Goal: Browse casually: Explore the website without a specific task or goal

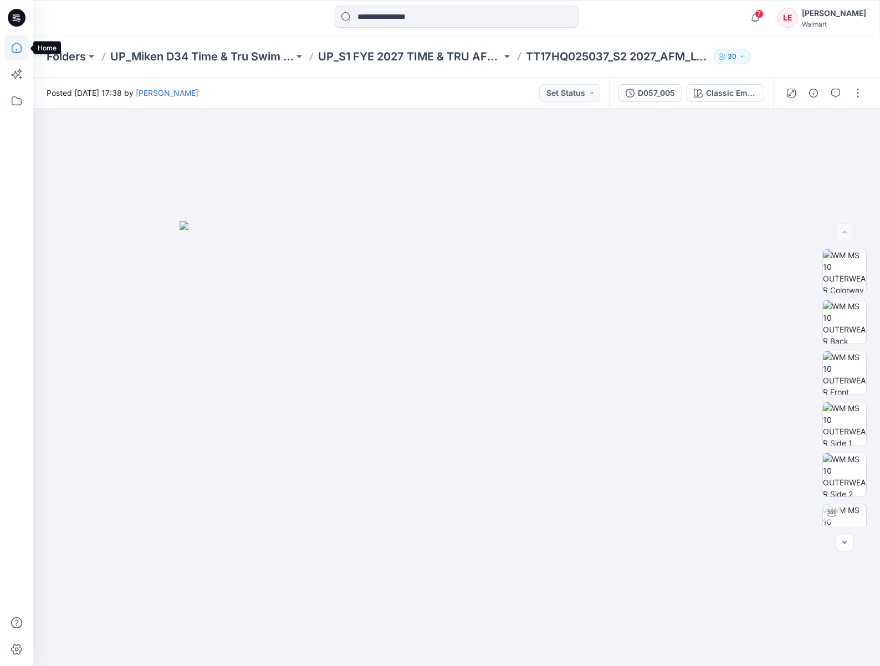
click at [17, 47] on icon at bounding box center [16, 47] width 24 height 24
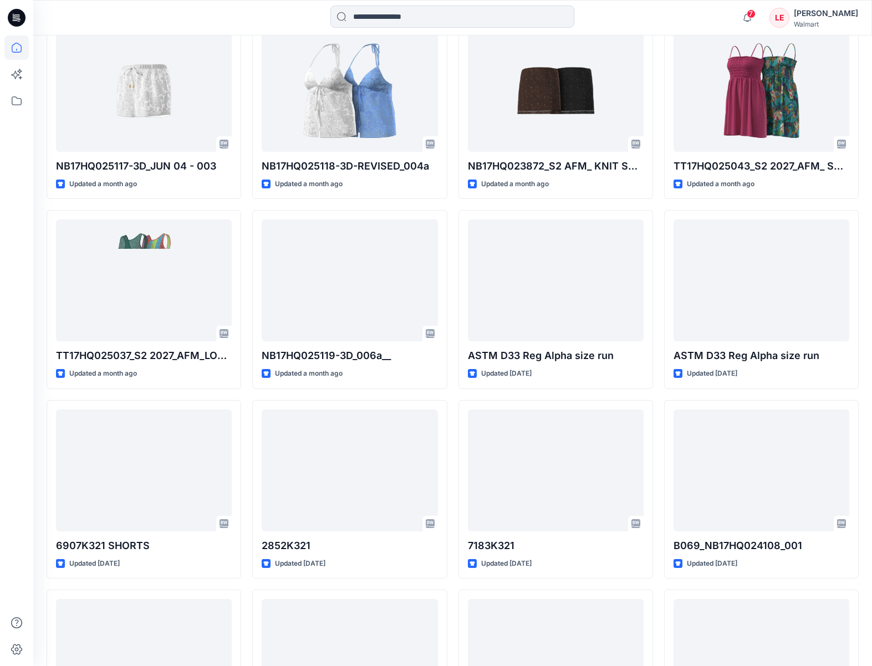
scroll to position [882, 0]
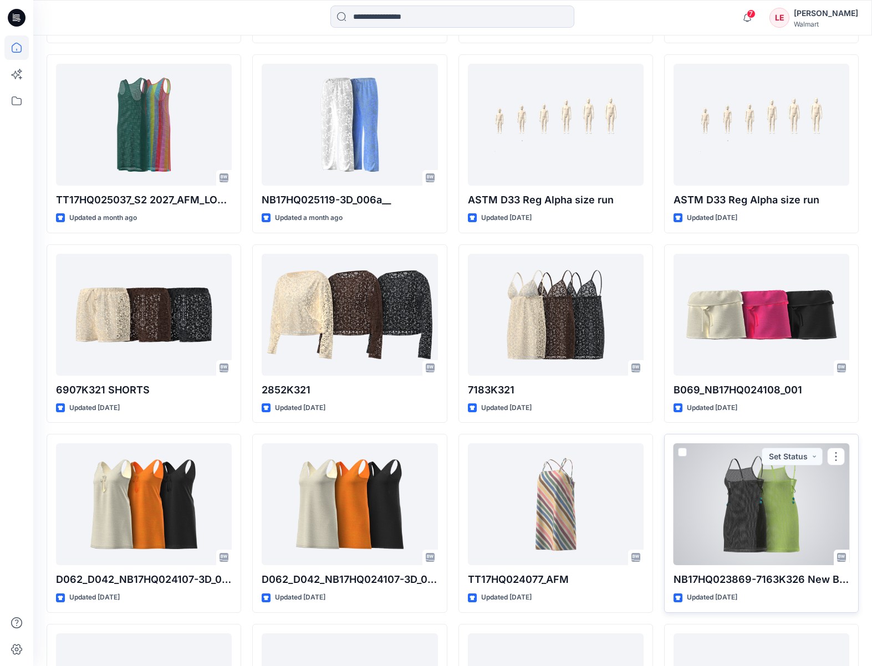
click at [772, 520] on div at bounding box center [761, 504] width 176 height 122
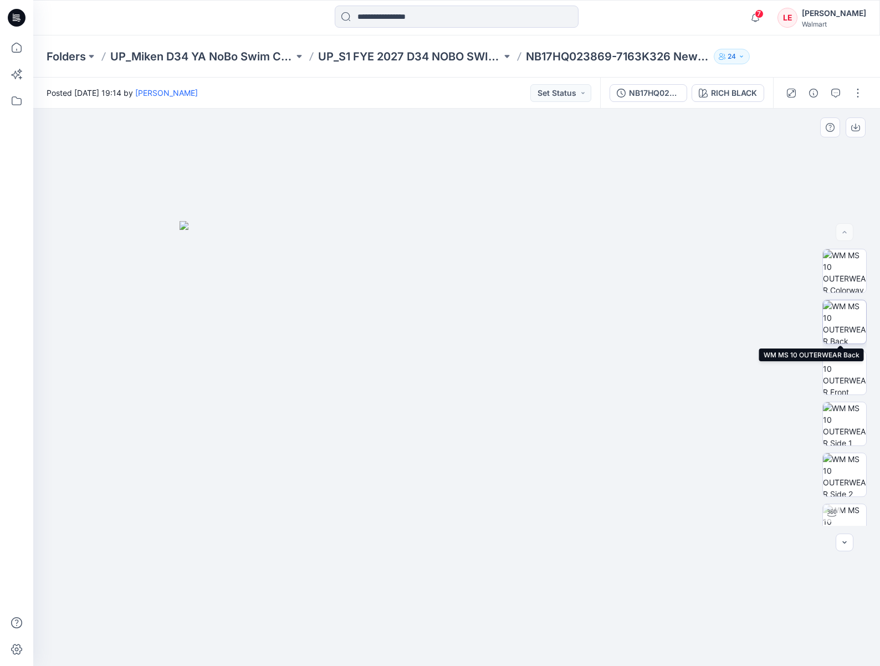
click at [841, 321] on img at bounding box center [844, 321] width 43 height 43
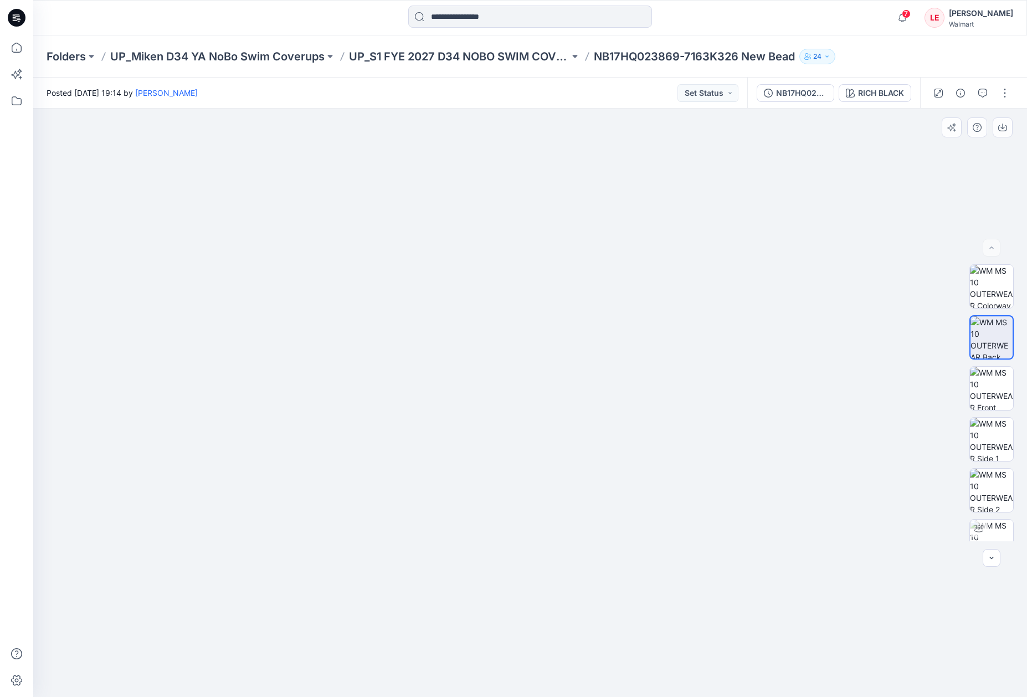
click at [535, 126] on img at bounding box center [530, 126] width 554 height 0
drag, startPoint x: 529, startPoint y: 273, endPoint x: 534, endPoint y: 270, distance: 5.7
click at [530, 274] on img at bounding box center [530, 411] width 554 height 571
click at [541, 232] on img at bounding box center [530, 411] width 554 height 571
click at [575, 191] on img at bounding box center [530, 411] width 554 height 571
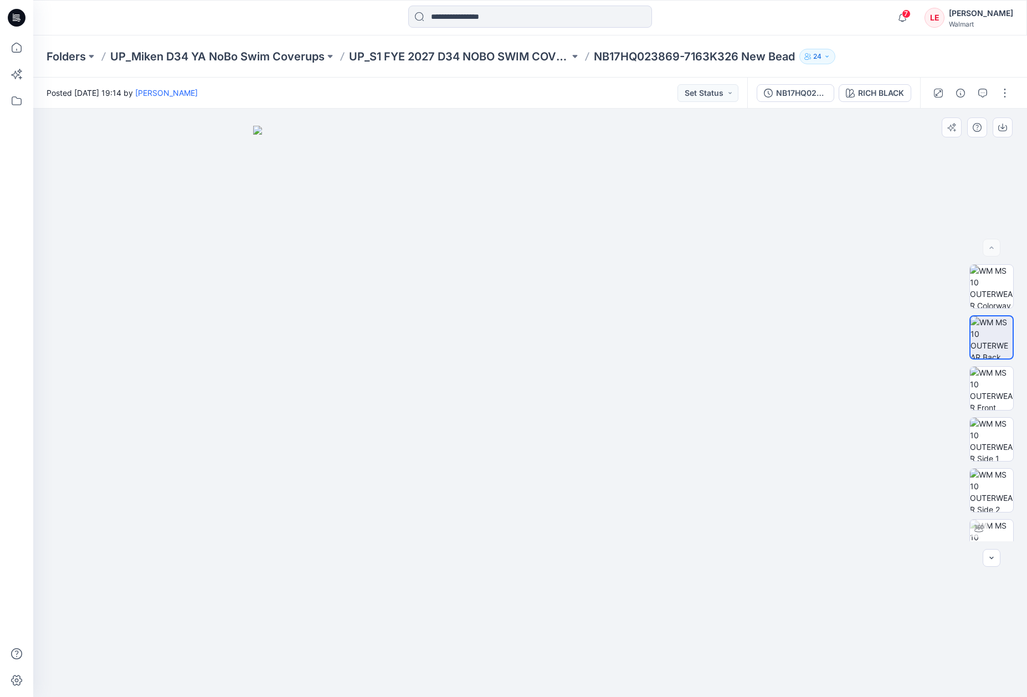
drag, startPoint x: 636, startPoint y: 185, endPoint x: 682, endPoint y: 185, distance: 46.0
click at [637, 187] on img at bounding box center [530, 411] width 554 height 571
click at [879, 94] on icon "button" at bounding box center [938, 93] width 9 height 9
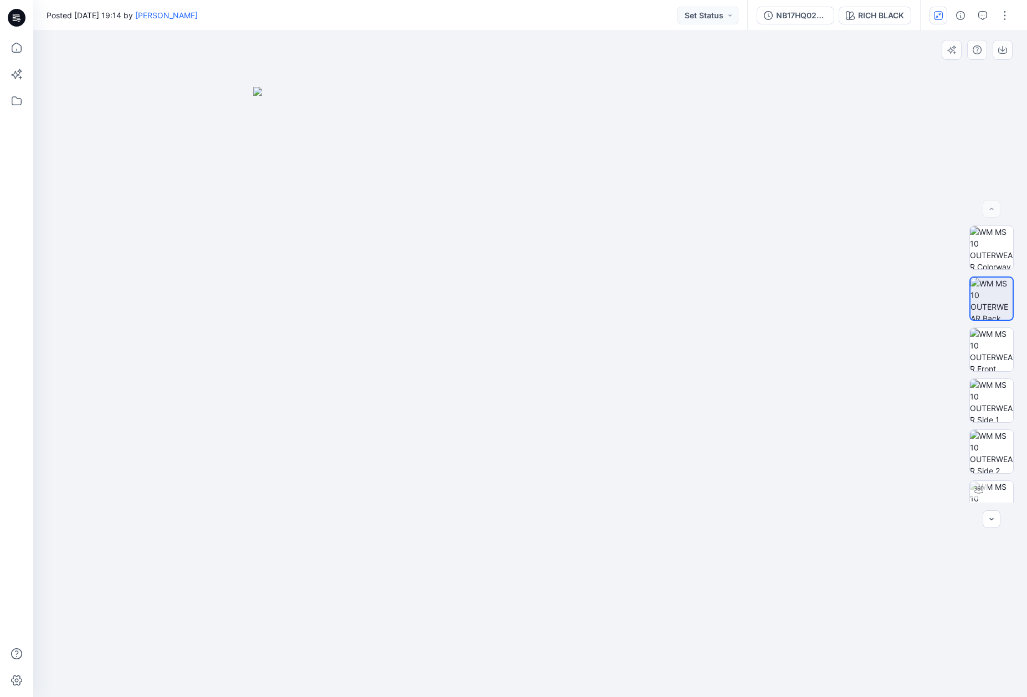
drag, startPoint x: 602, startPoint y: 341, endPoint x: 622, endPoint y: 388, distance: 51.1
click at [627, 380] on img at bounding box center [530, 392] width 554 height 610
click at [879, 14] on button "button" at bounding box center [1005, 16] width 18 height 18
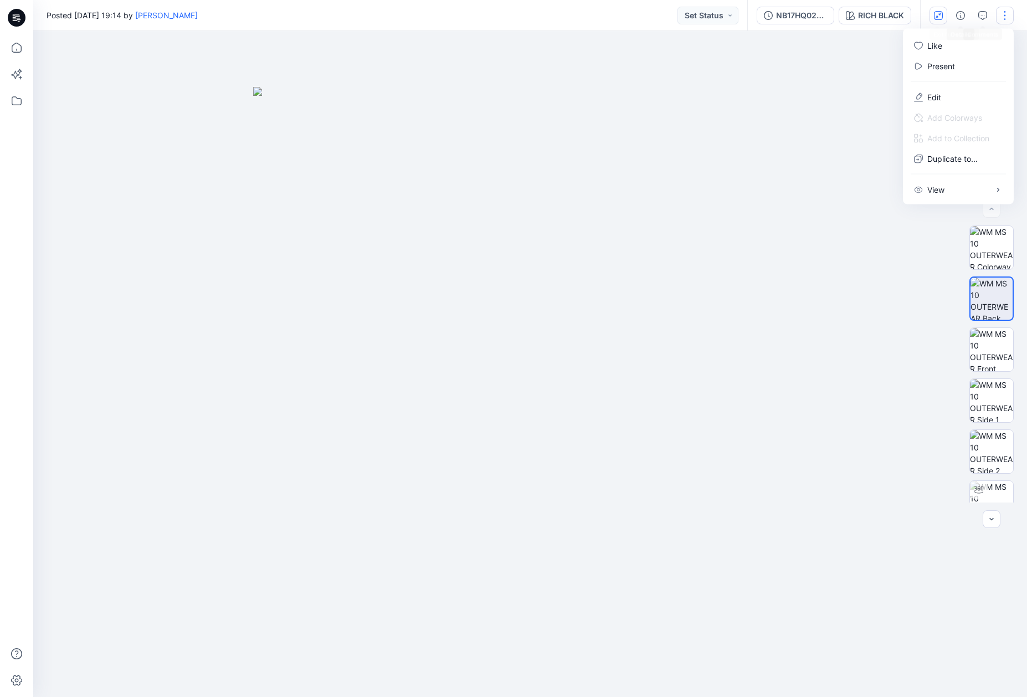
click at [844, 91] on div at bounding box center [530, 364] width 994 height 666
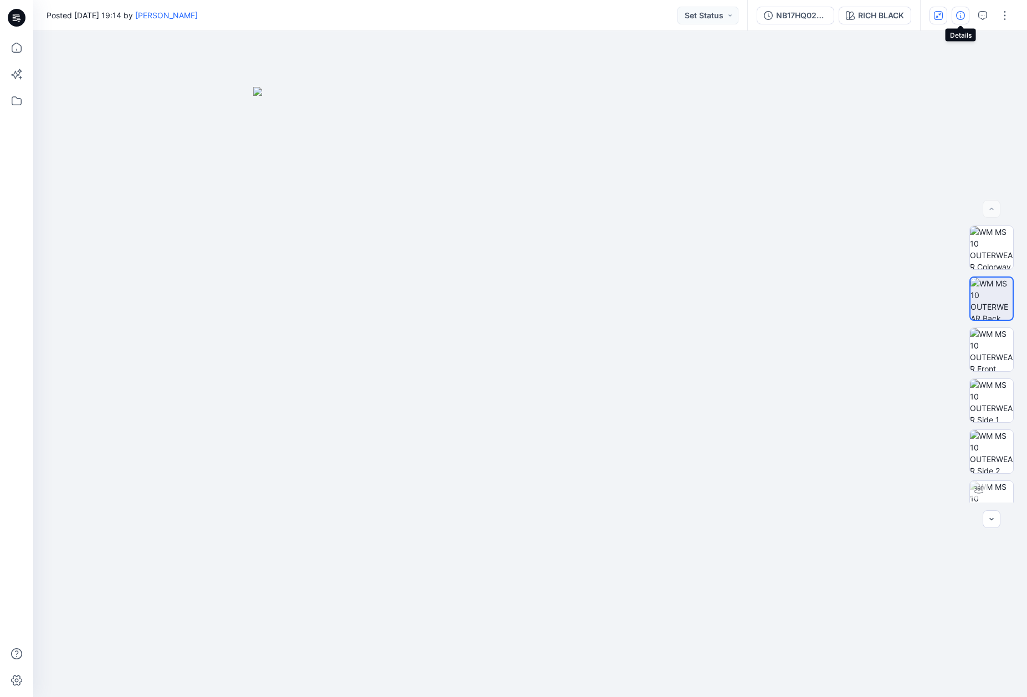
click at [879, 18] on icon "button" at bounding box center [960, 15] width 9 height 9
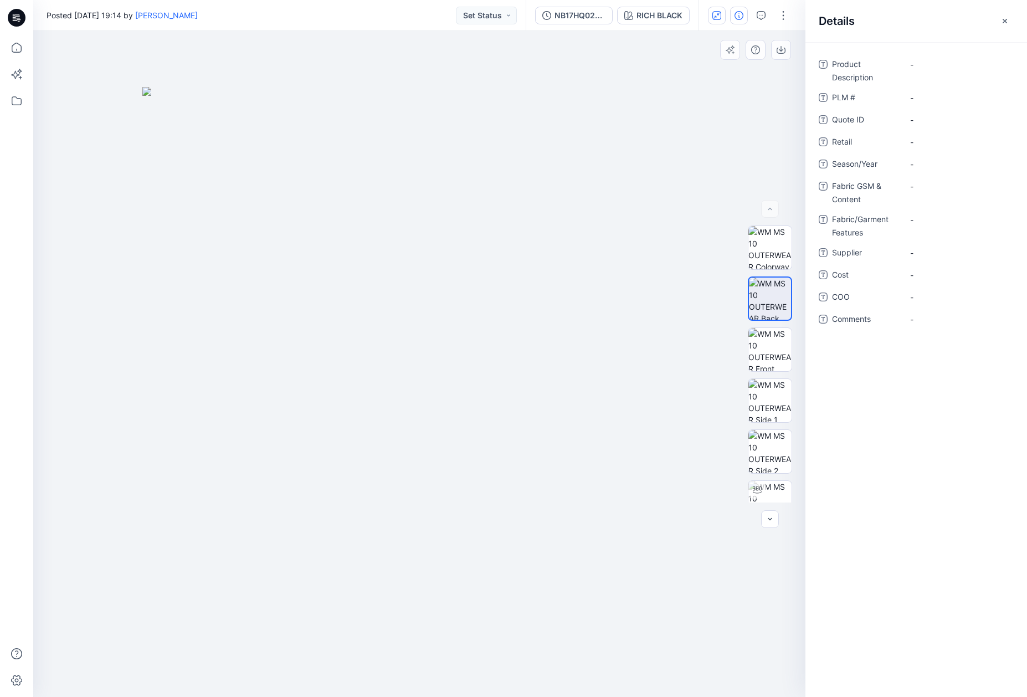
click at [703, 170] on div at bounding box center [419, 364] width 772 height 666
click at [486, 229] on img at bounding box center [419, 392] width 554 height 610
drag, startPoint x: 417, startPoint y: 233, endPoint x: 432, endPoint y: 231, distance: 15.1
click at [419, 233] on img at bounding box center [419, 392] width 554 height 610
drag, startPoint x: 619, startPoint y: 421, endPoint x: 723, endPoint y: 444, distance: 106.7
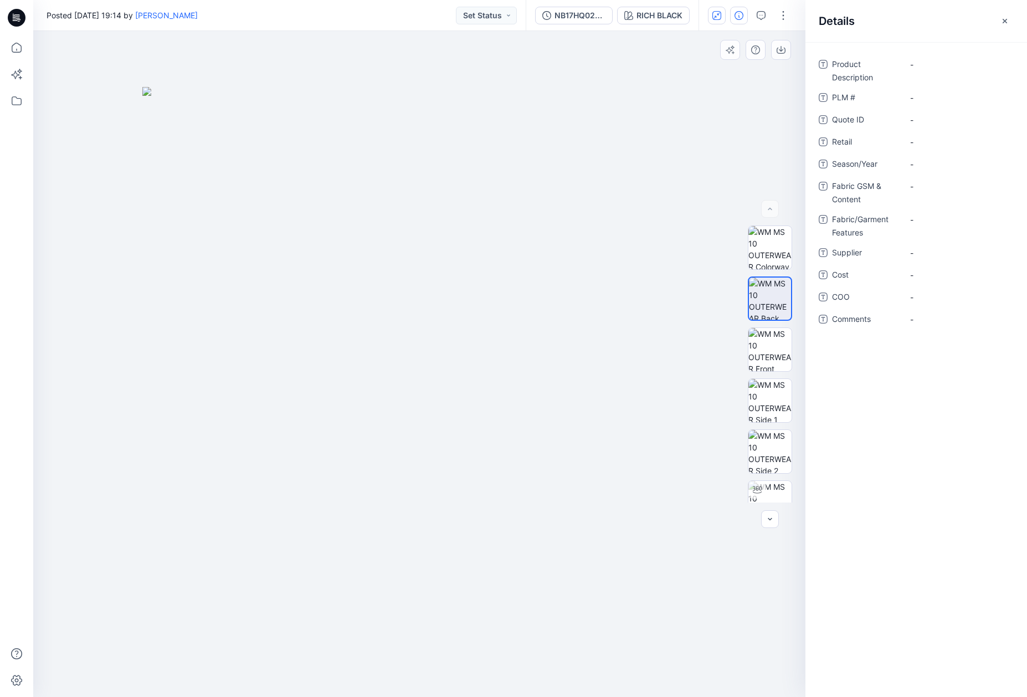
click at [624, 421] on img at bounding box center [419, 392] width 554 height 610
click at [766, 490] on img at bounding box center [770, 502] width 43 height 43
drag, startPoint x: 495, startPoint y: 275, endPoint x: 352, endPoint y: 300, distance: 145.7
click at [352, 301] on div at bounding box center [419, 364] width 772 height 666
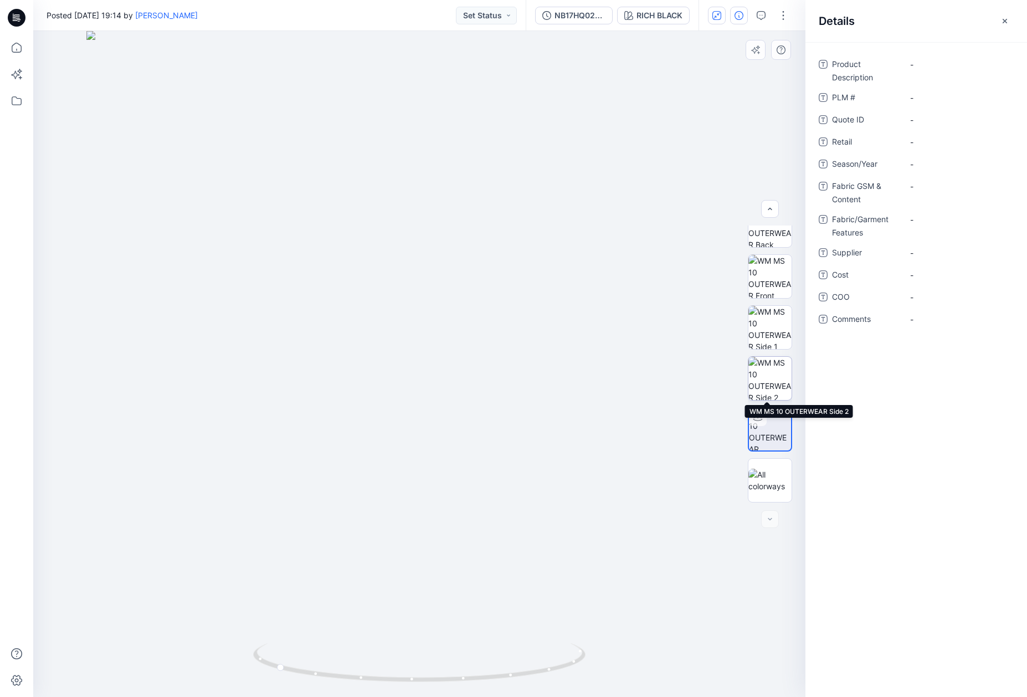
click at [771, 380] on img at bounding box center [770, 378] width 43 height 43
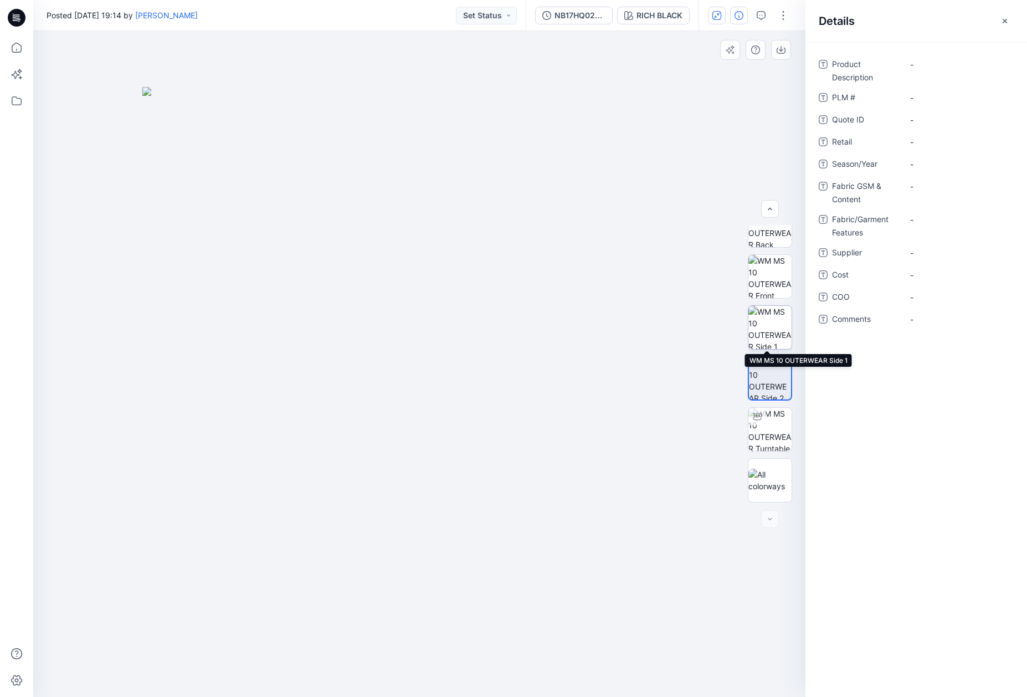
click at [768, 327] on img at bounding box center [770, 327] width 43 height 43
click at [766, 280] on img at bounding box center [770, 276] width 43 height 43
click at [770, 239] on img at bounding box center [770, 225] width 43 height 43
click at [773, 207] on icon "button" at bounding box center [770, 208] width 9 height 9
click at [767, 483] on img at bounding box center [770, 480] width 43 height 23
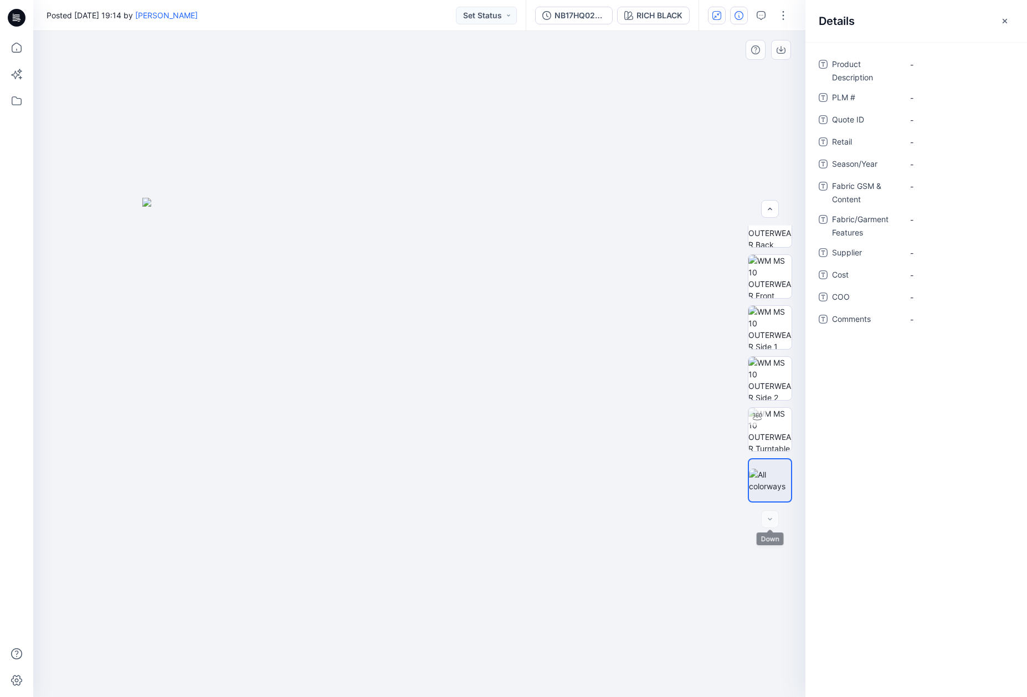
click at [769, 523] on div at bounding box center [770, 519] width 18 height 18
click at [879, 16] on button "button" at bounding box center [1005, 21] width 18 height 18
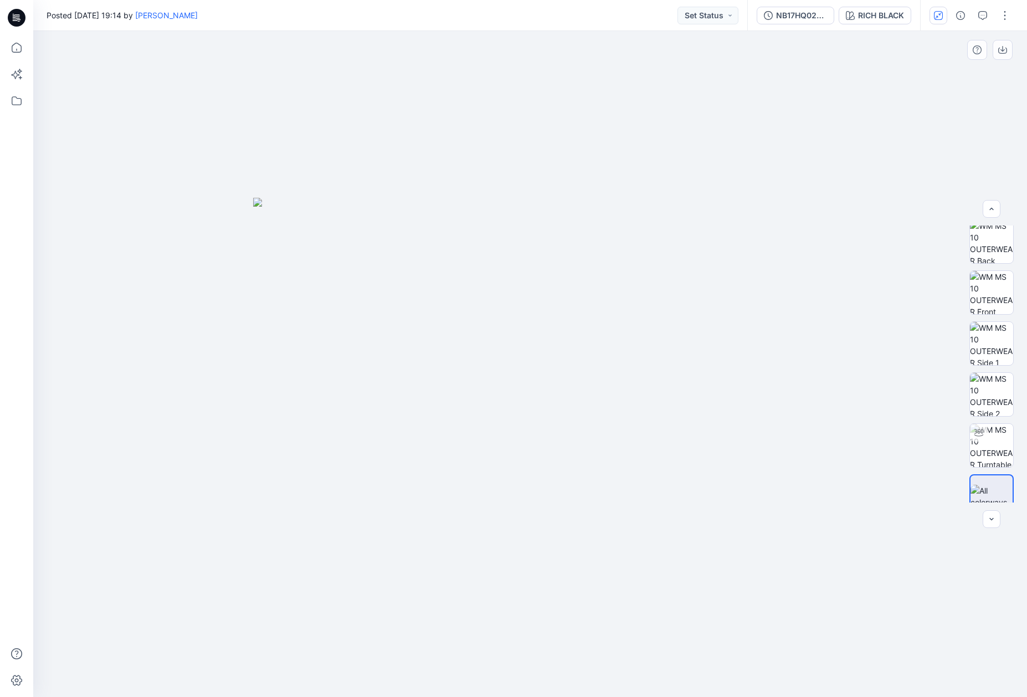
scroll to position [73, 0]
click at [879, 484] on img at bounding box center [992, 480] width 42 height 23
drag, startPoint x: 628, startPoint y: 397, endPoint x: 647, endPoint y: 400, distance: 19.0
click at [591, 402] on img at bounding box center [530, 447] width 554 height 499
drag, startPoint x: 576, startPoint y: 412, endPoint x: 715, endPoint y: 421, distance: 139.3
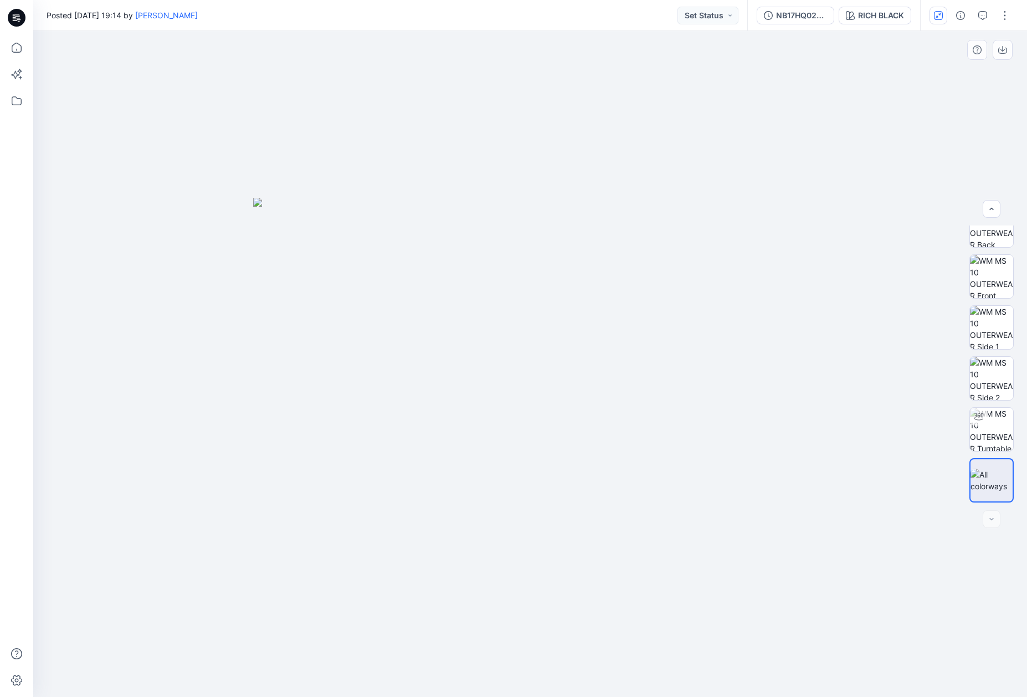
click at [540, 414] on img at bounding box center [530, 447] width 554 height 499
click at [879, 433] on img at bounding box center [991, 429] width 43 height 43
click at [879, 280] on img at bounding box center [991, 276] width 43 height 43
click at [879, 331] on img at bounding box center [991, 327] width 43 height 43
click at [879, 240] on img at bounding box center [991, 225] width 43 height 43
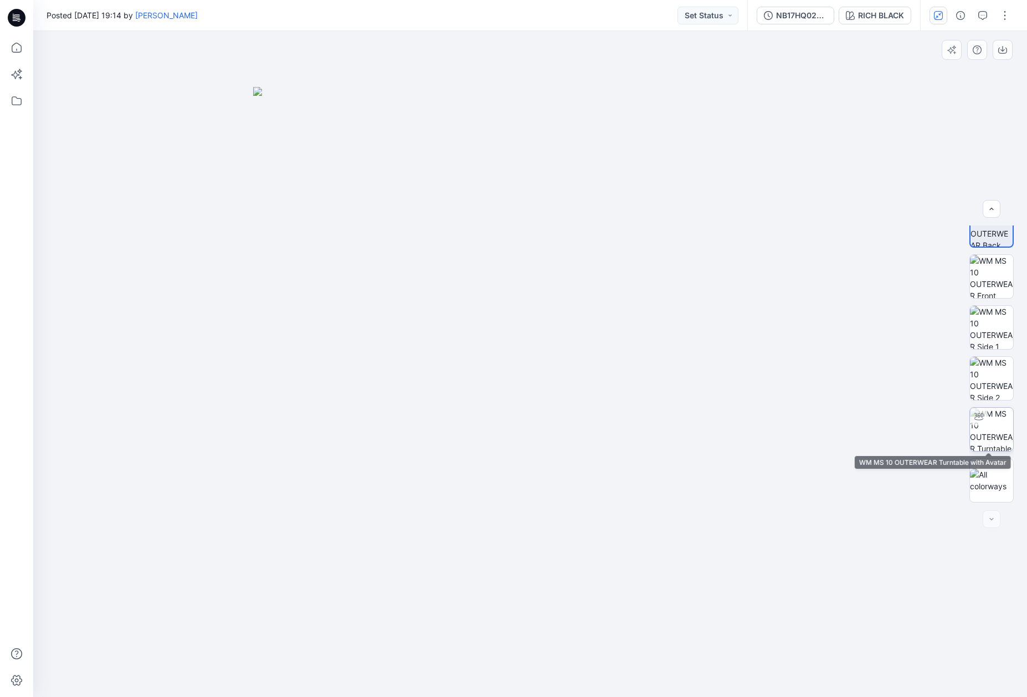
drag, startPoint x: 979, startPoint y: 429, endPoint x: 981, endPoint y: 434, distance: 6.0
click at [879, 429] on img at bounding box center [991, 429] width 43 height 43
drag, startPoint x: 618, startPoint y: 375, endPoint x: 513, endPoint y: 369, distance: 106.0
click at [488, 383] on div at bounding box center [530, 364] width 994 height 666
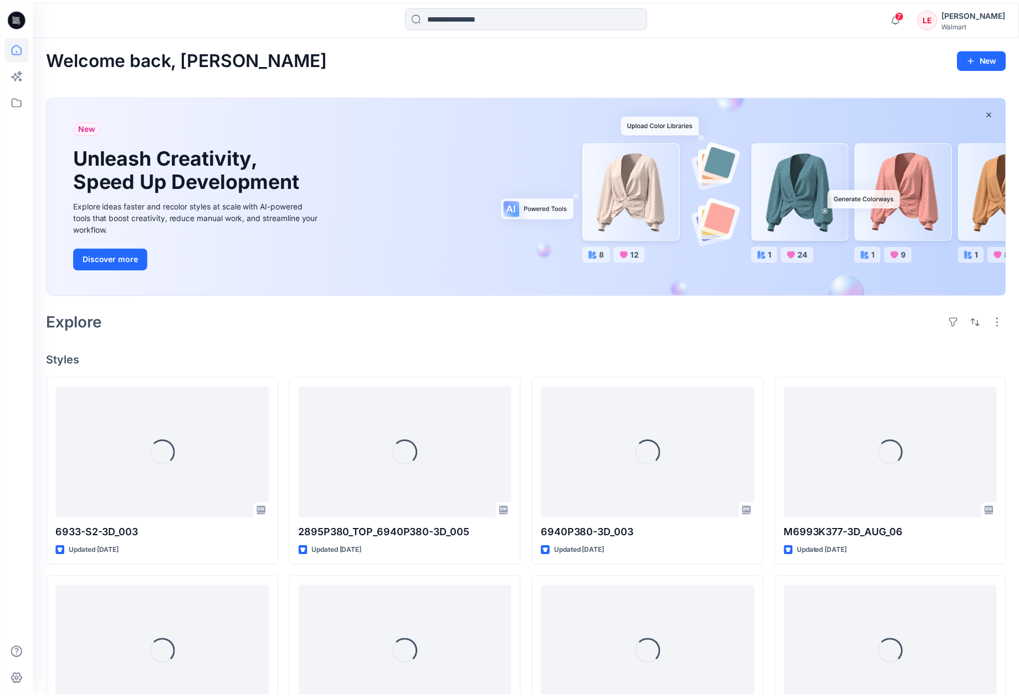
scroll to position [882, 0]
